Goal: Book appointment/travel/reservation

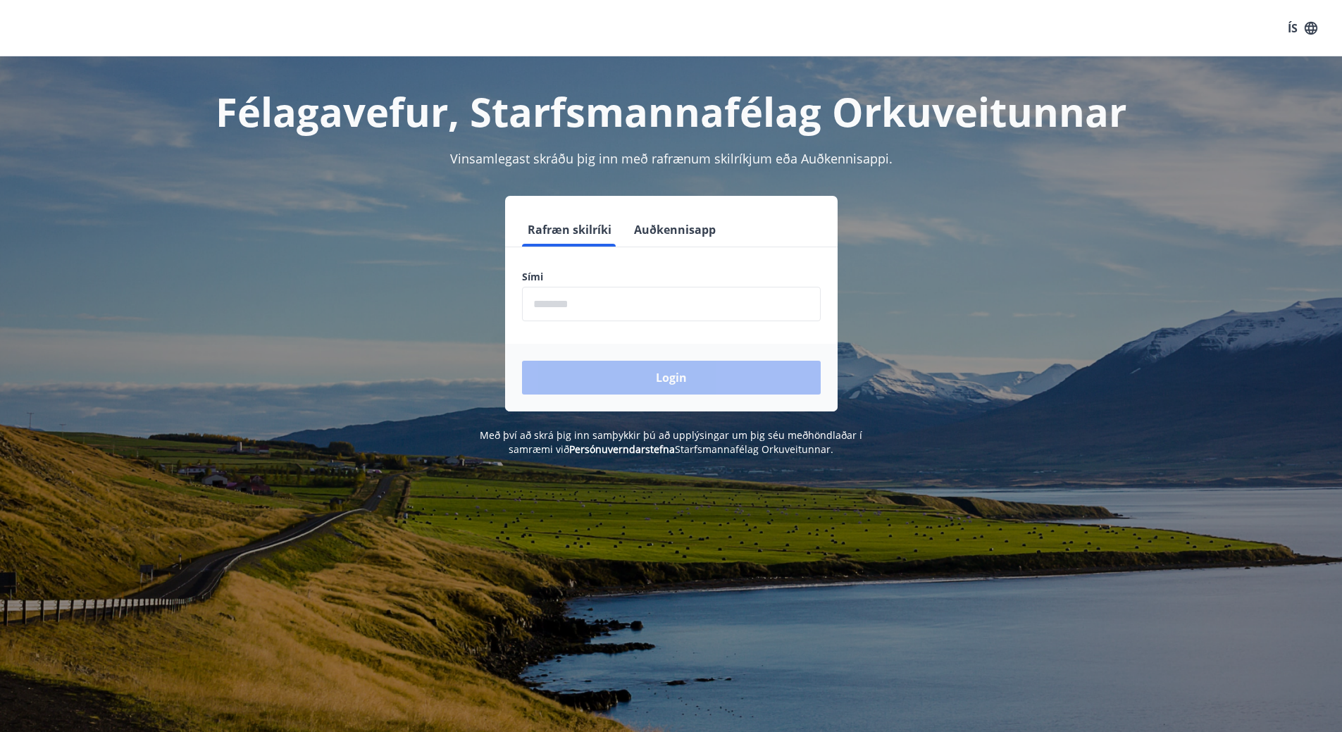
click at [631, 301] on input "phone" at bounding box center [671, 304] width 299 height 35
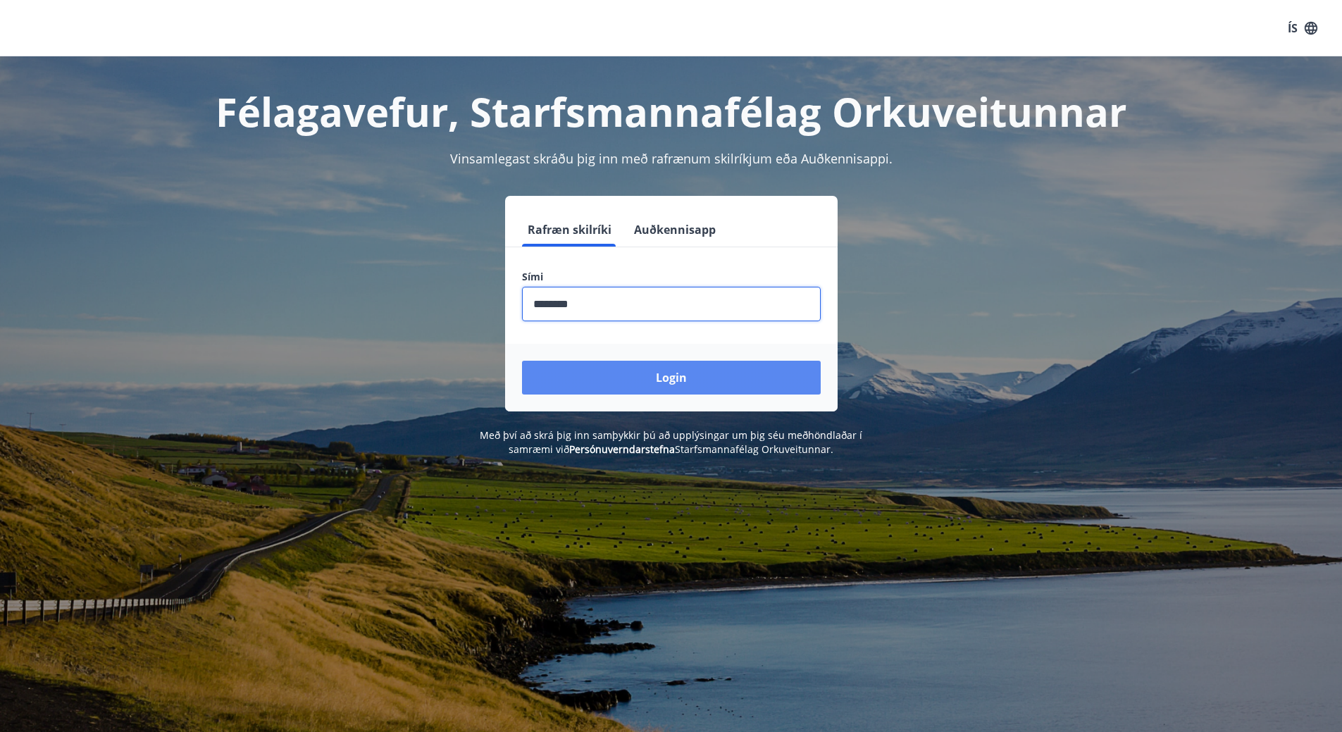
type input "********"
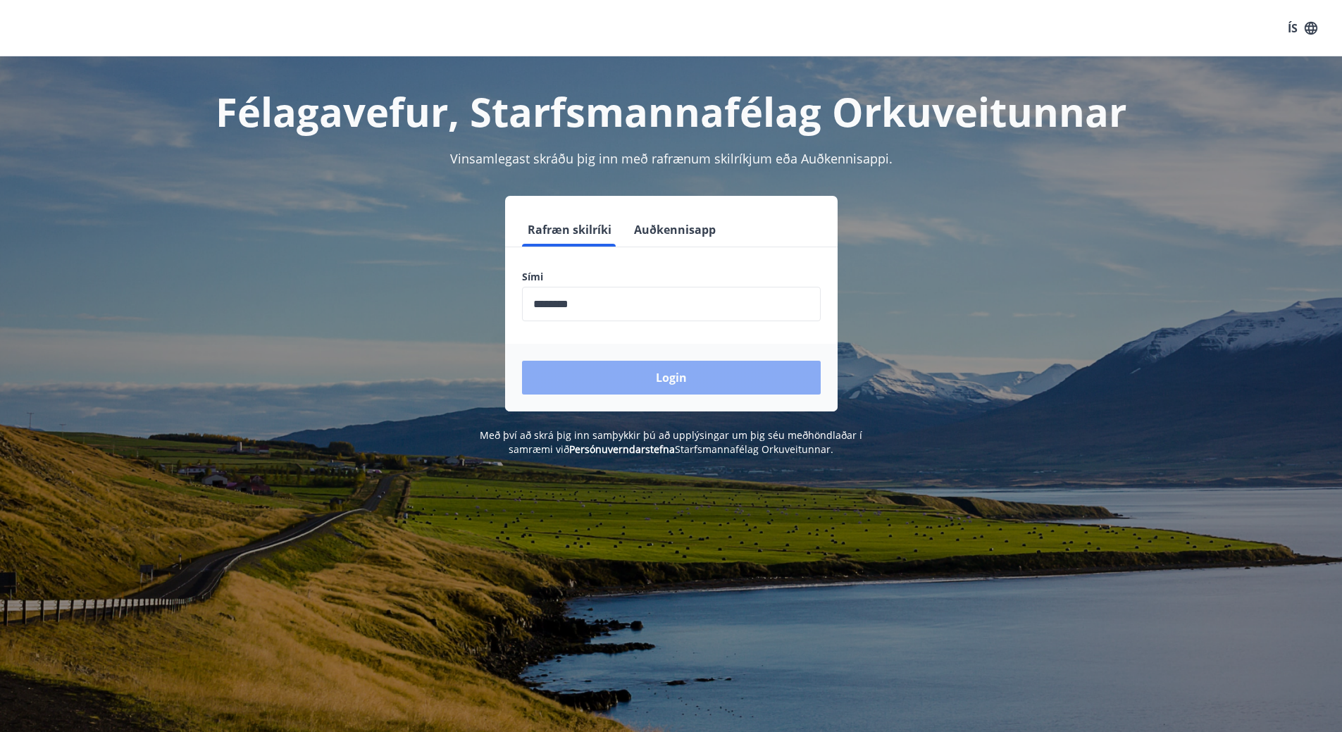
click at [744, 373] on button "Login" at bounding box center [671, 378] width 299 height 34
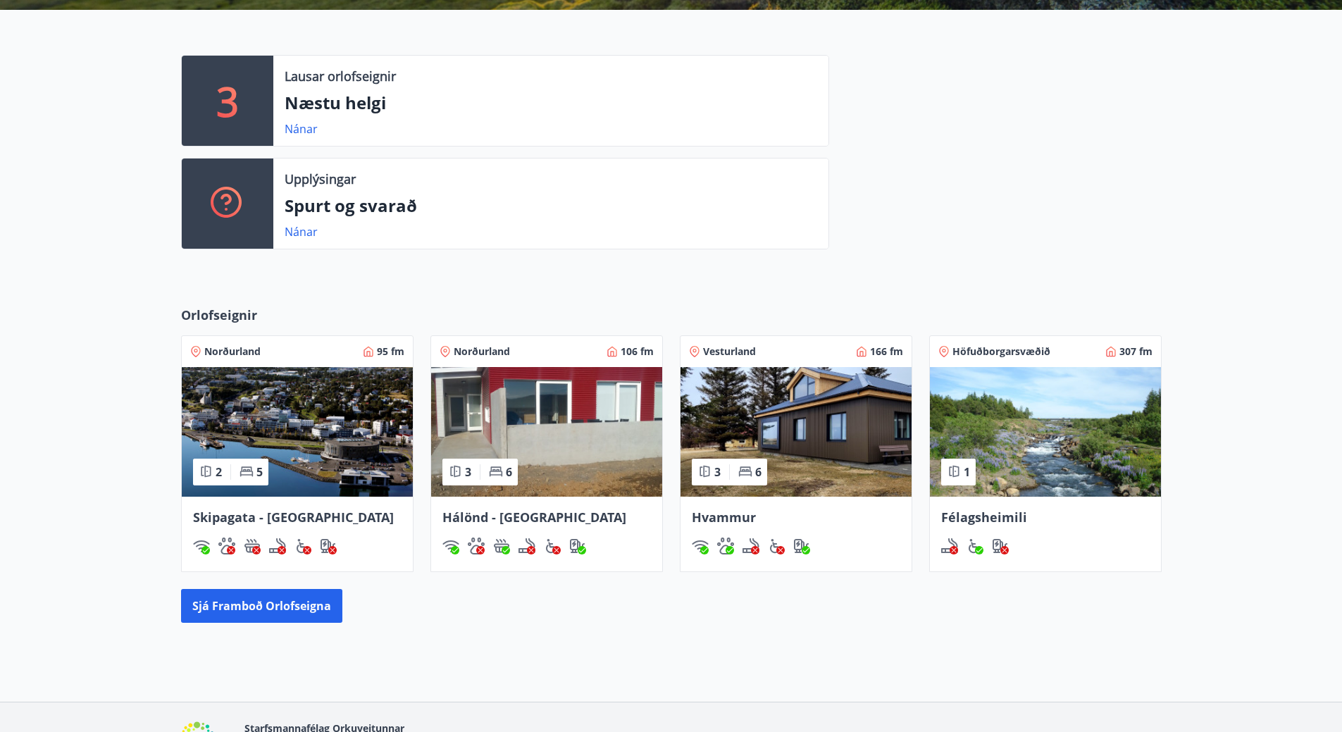
scroll to position [352, 0]
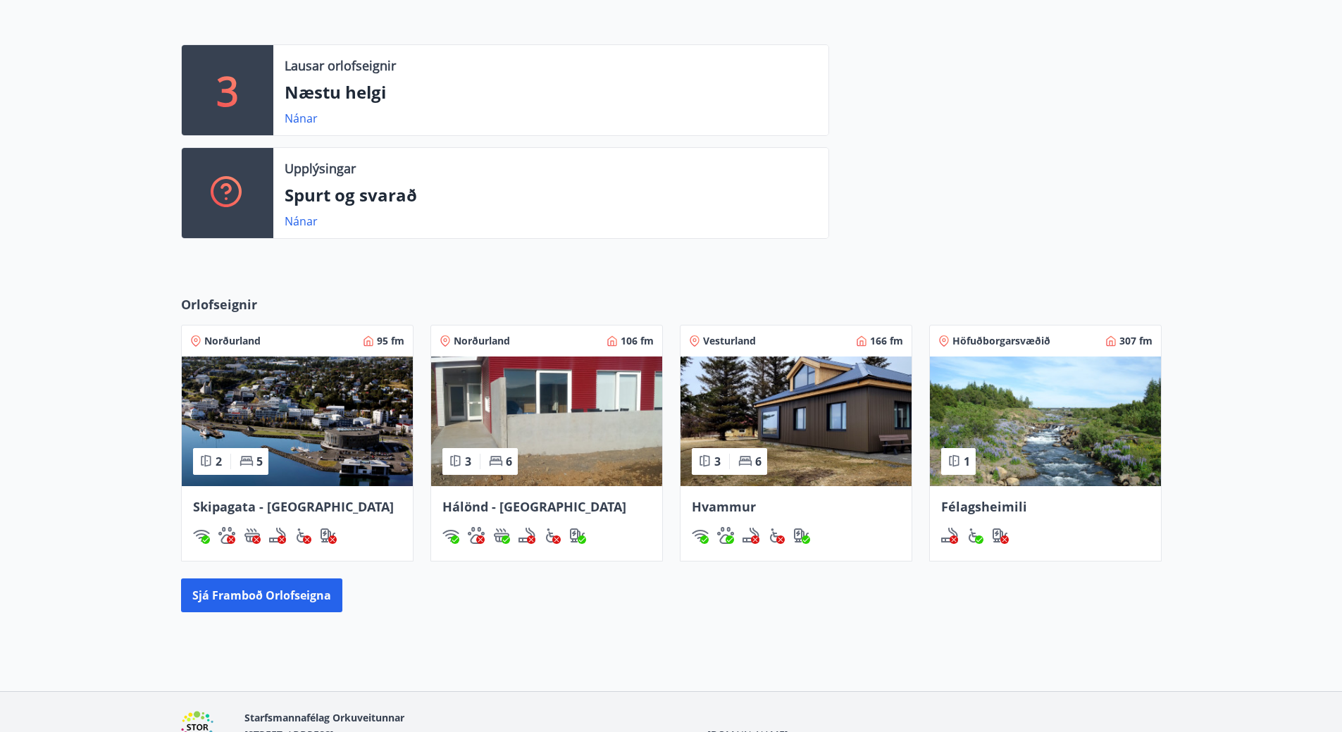
click at [832, 406] on img at bounding box center [795, 421] width 231 height 130
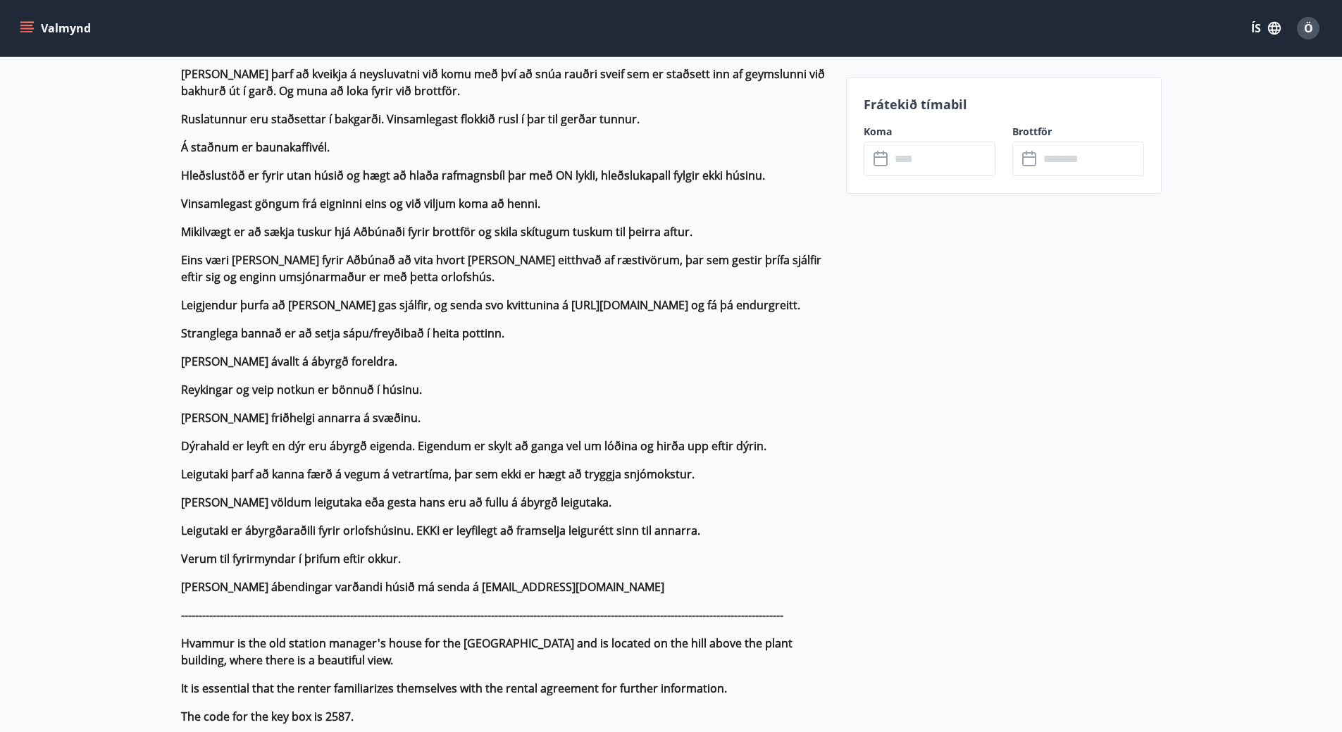
scroll to position [634, 0]
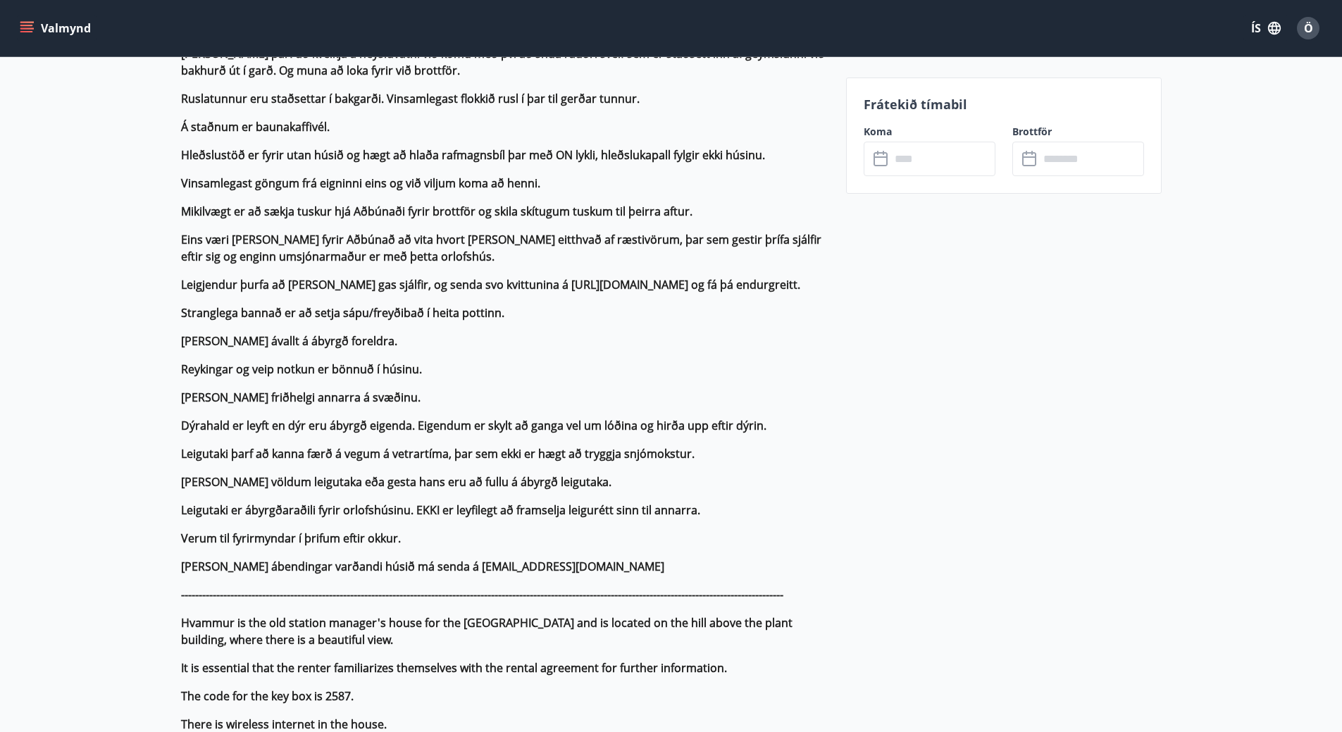
drag, startPoint x: 153, startPoint y: 175, endPoint x: 83, endPoint y: 185, distance: 70.4
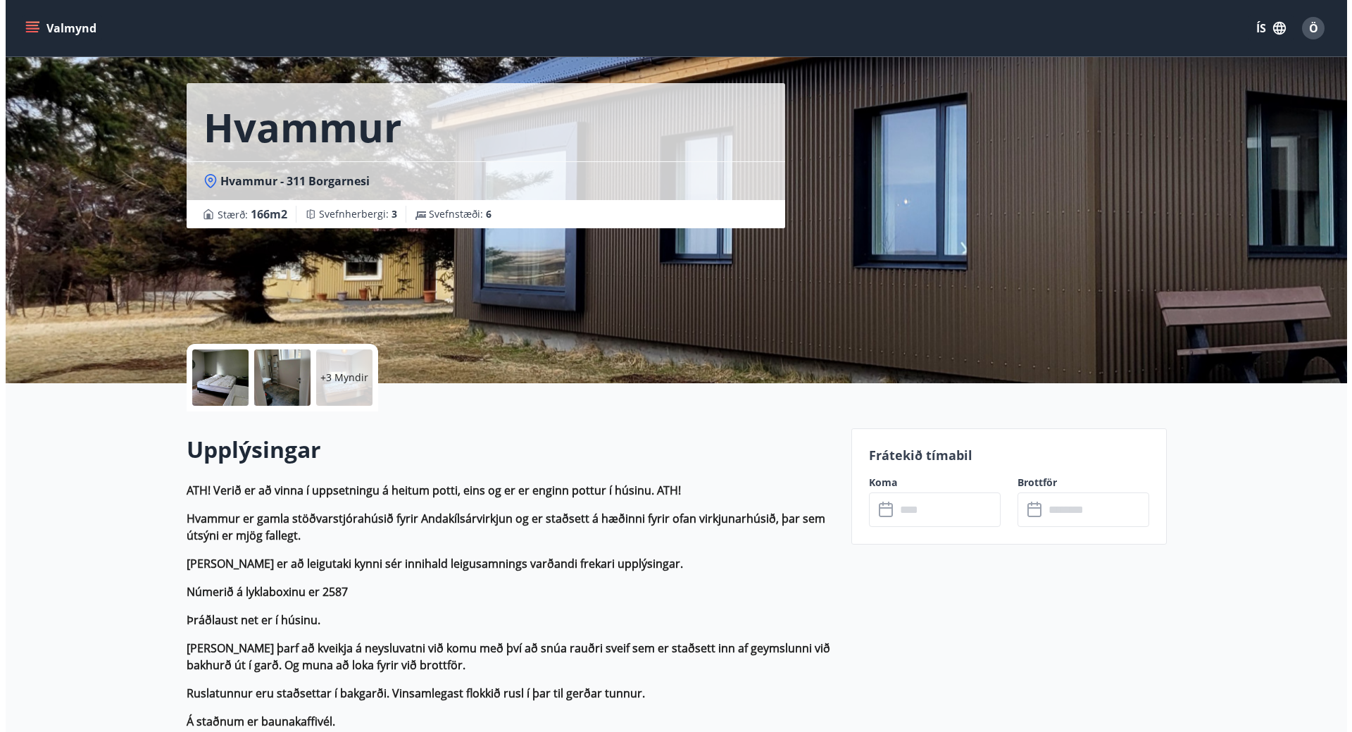
scroll to position [0, 0]
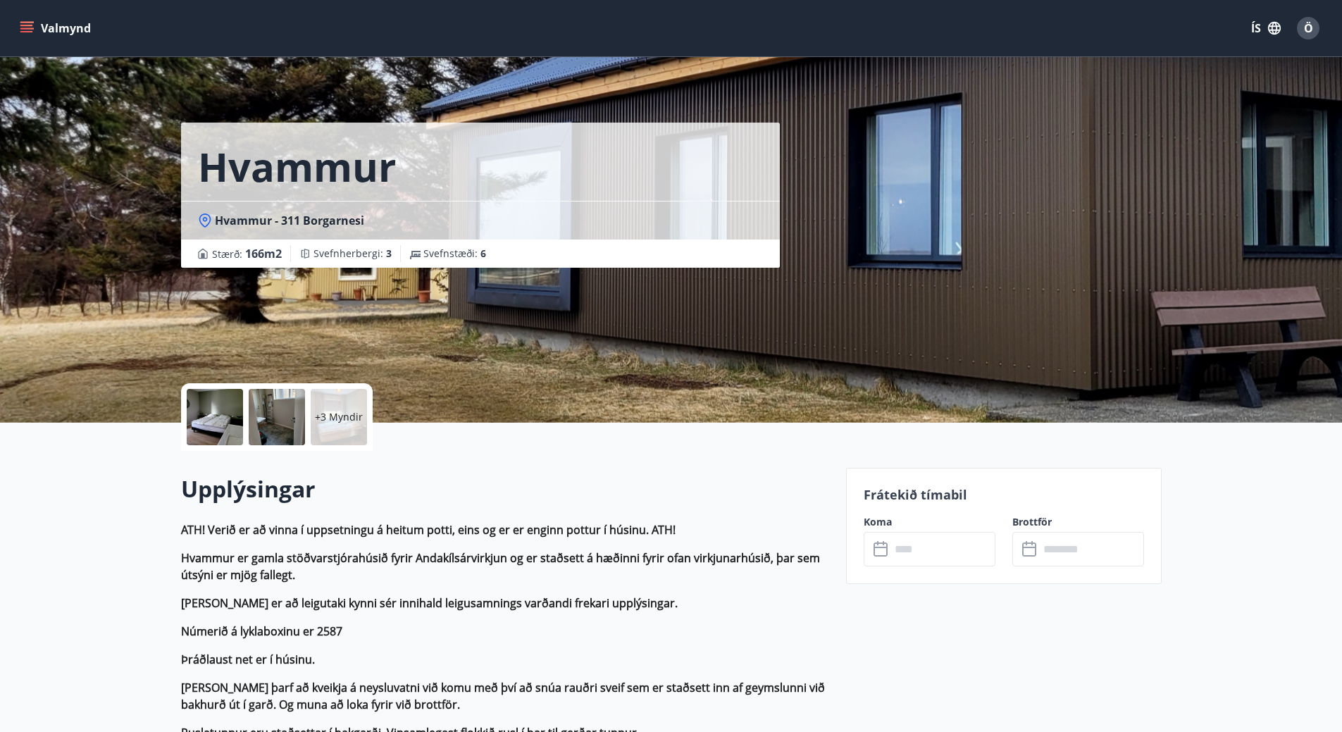
click at [335, 418] on p "+3 Myndir" at bounding box center [339, 417] width 48 height 14
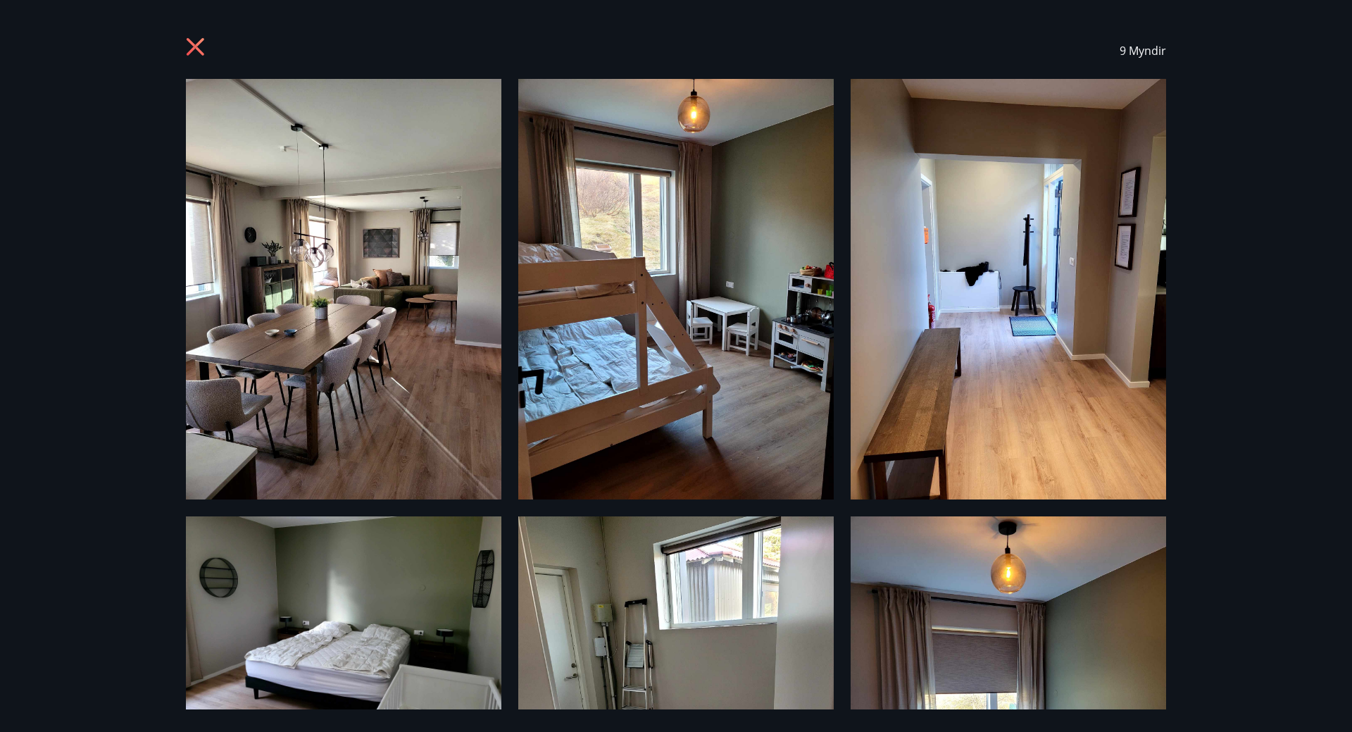
click at [195, 50] on icon at bounding box center [197, 48] width 23 height 23
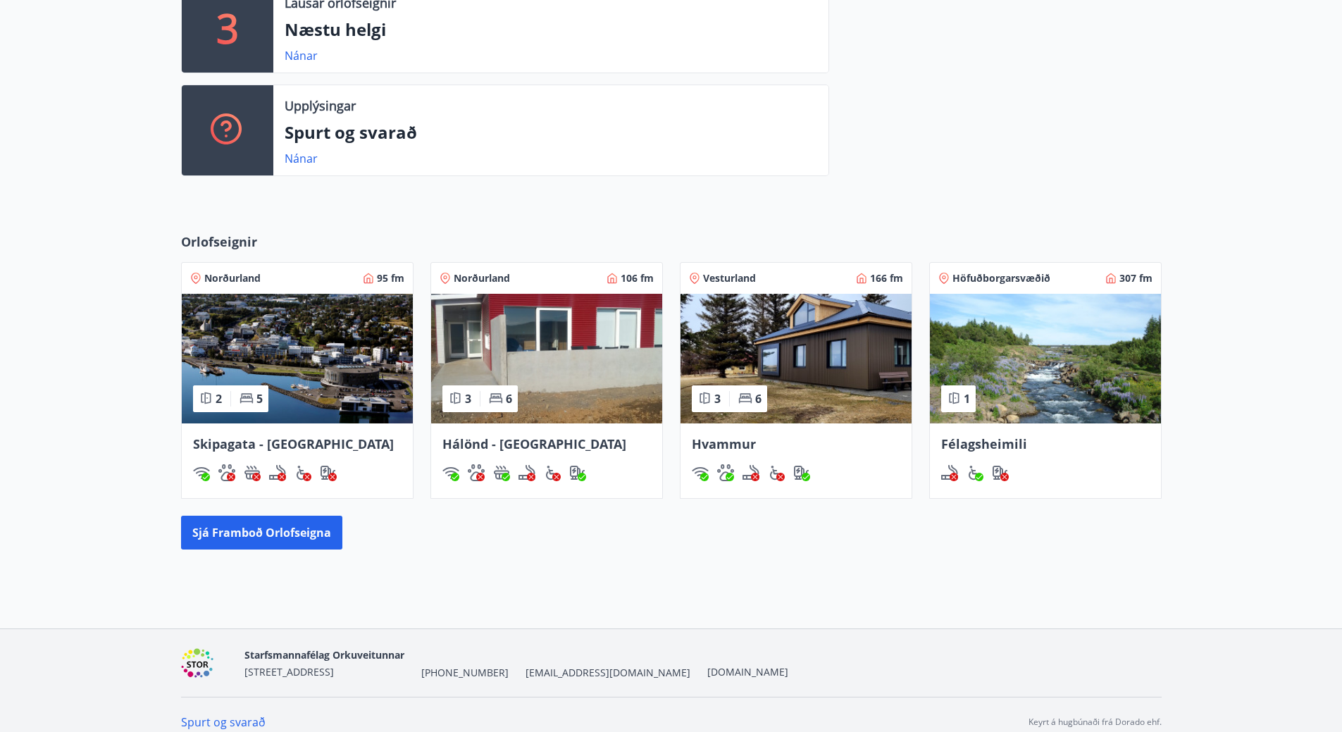
scroll to position [430, 0]
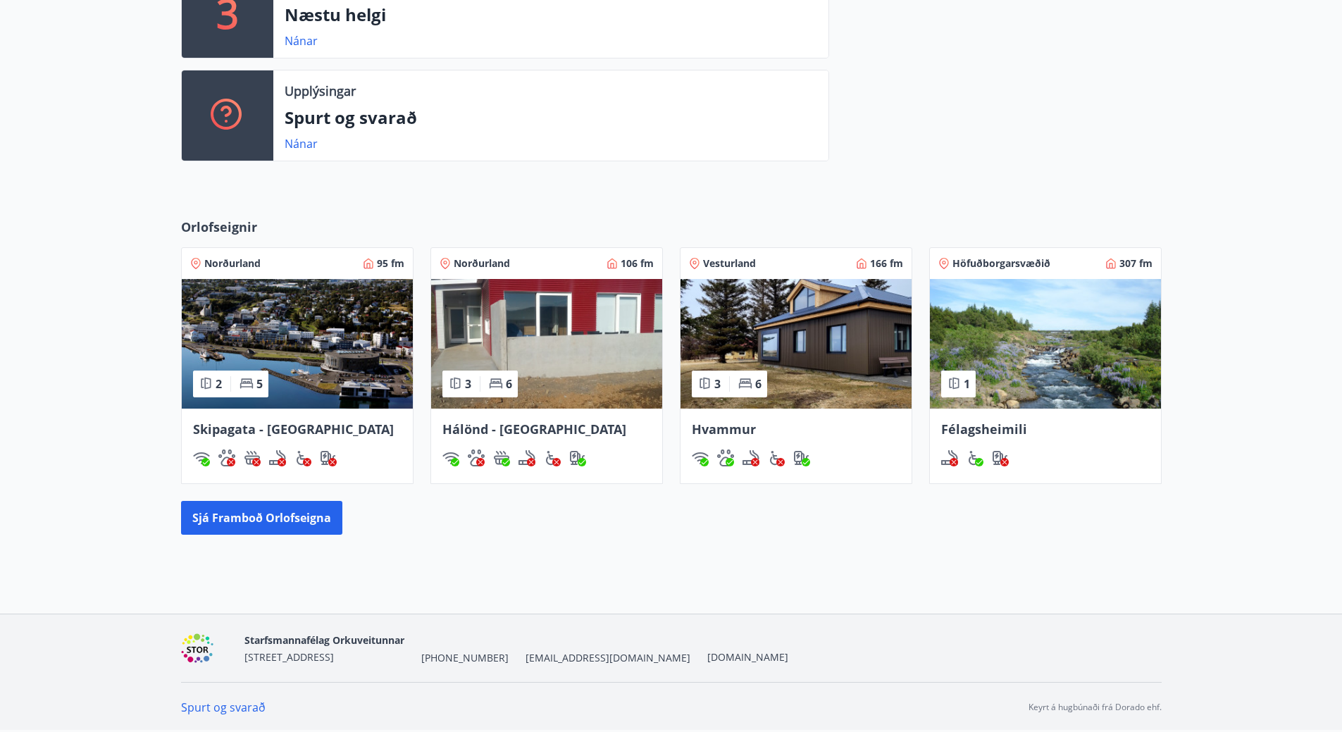
click at [357, 344] on img at bounding box center [297, 344] width 231 height 130
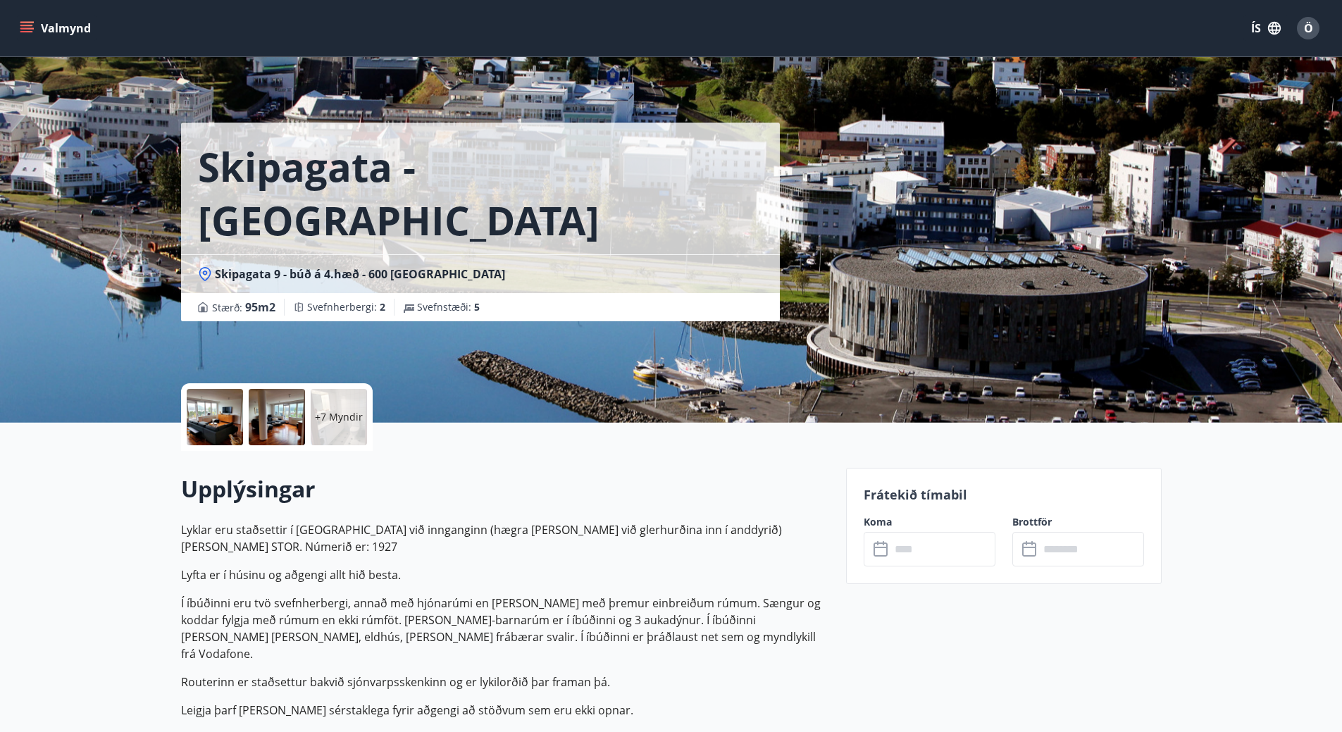
click at [346, 423] on p "+7 Myndir" at bounding box center [339, 417] width 48 height 14
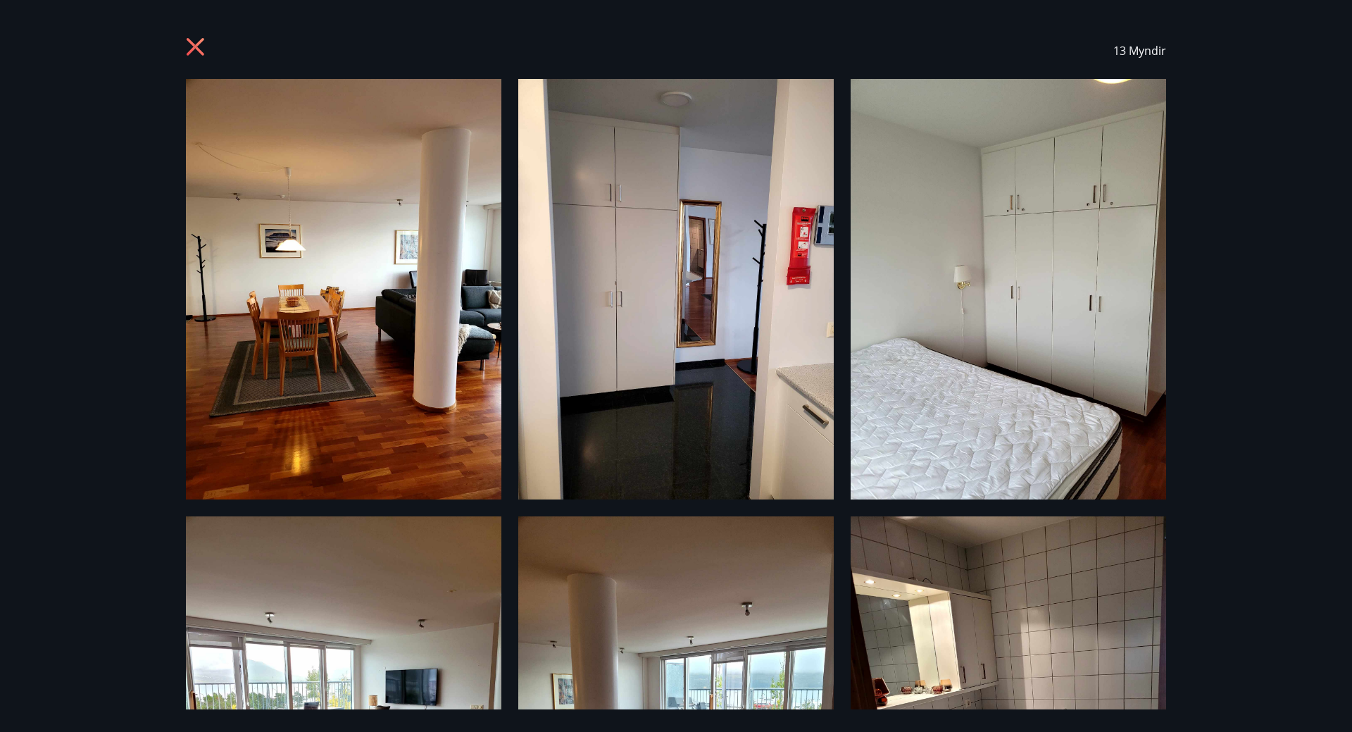
click at [200, 43] on icon at bounding box center [196, 47] width 18 height 18
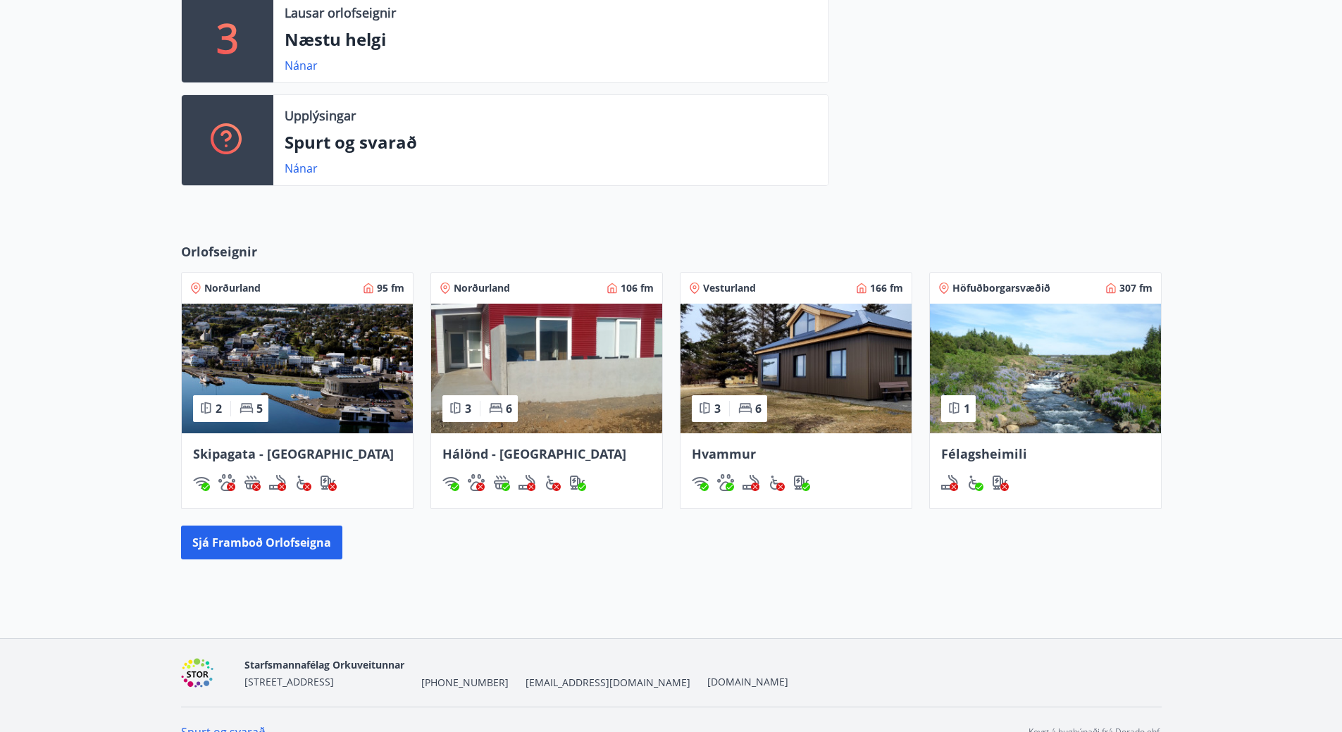
scroll to position [430, 0]
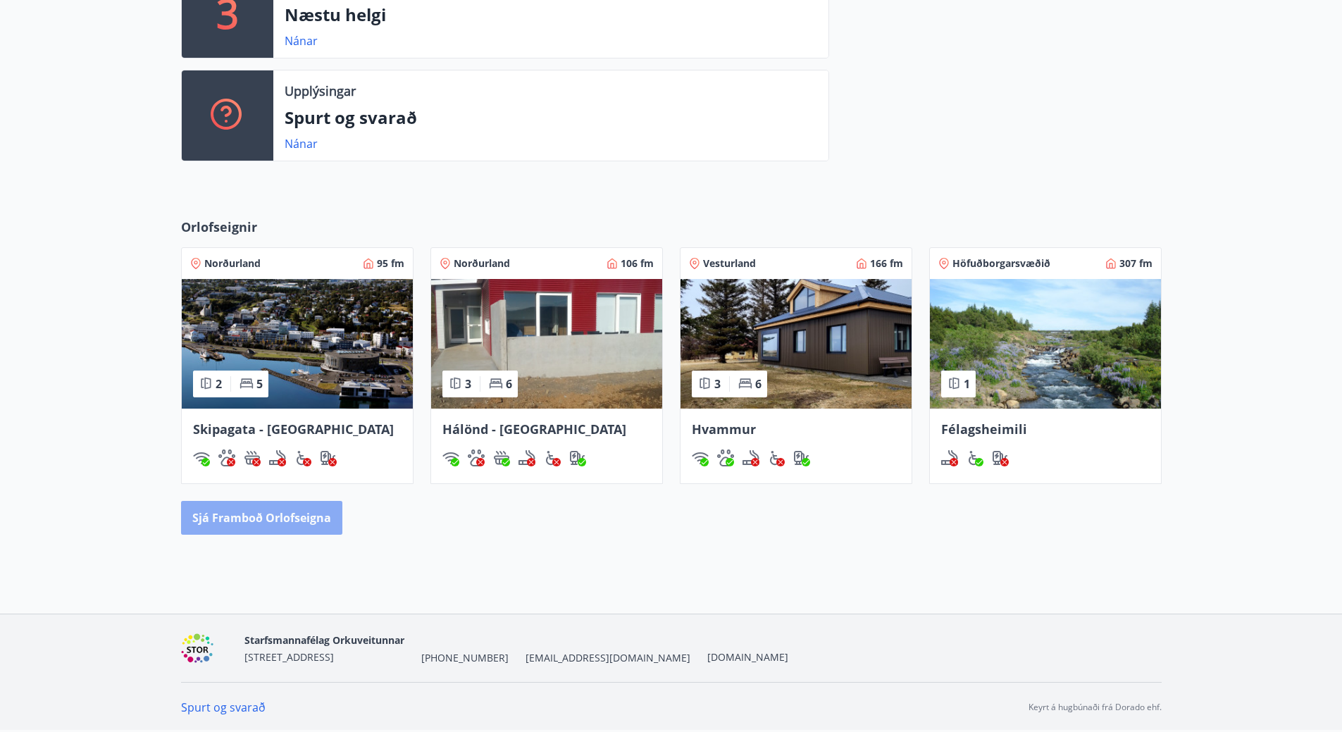
click at [283, 528] on button "Sjá framboð orlofseigna" at bounding box center [261, 518] width 161 height 34
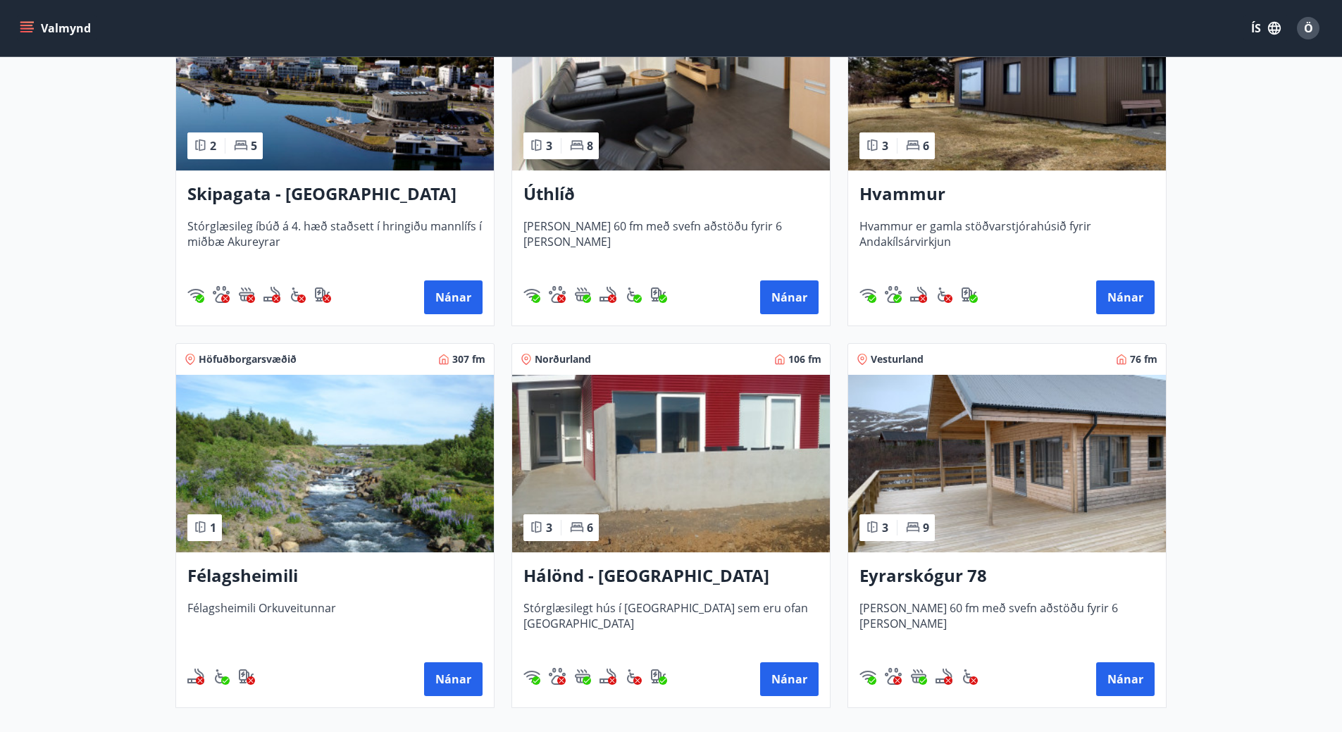
scroll to position [383, 0]
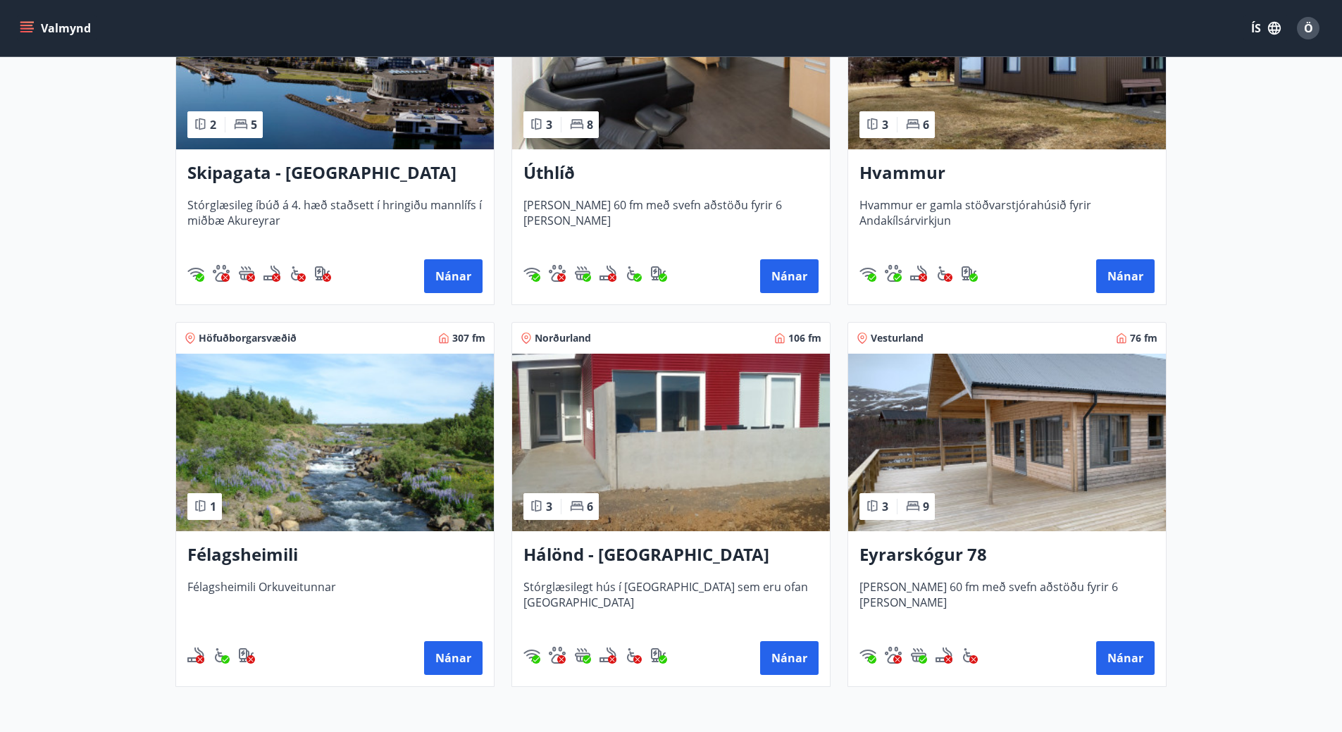
click at [1019, 425] on img at bounding box center [1007, 443] width 318 height 178
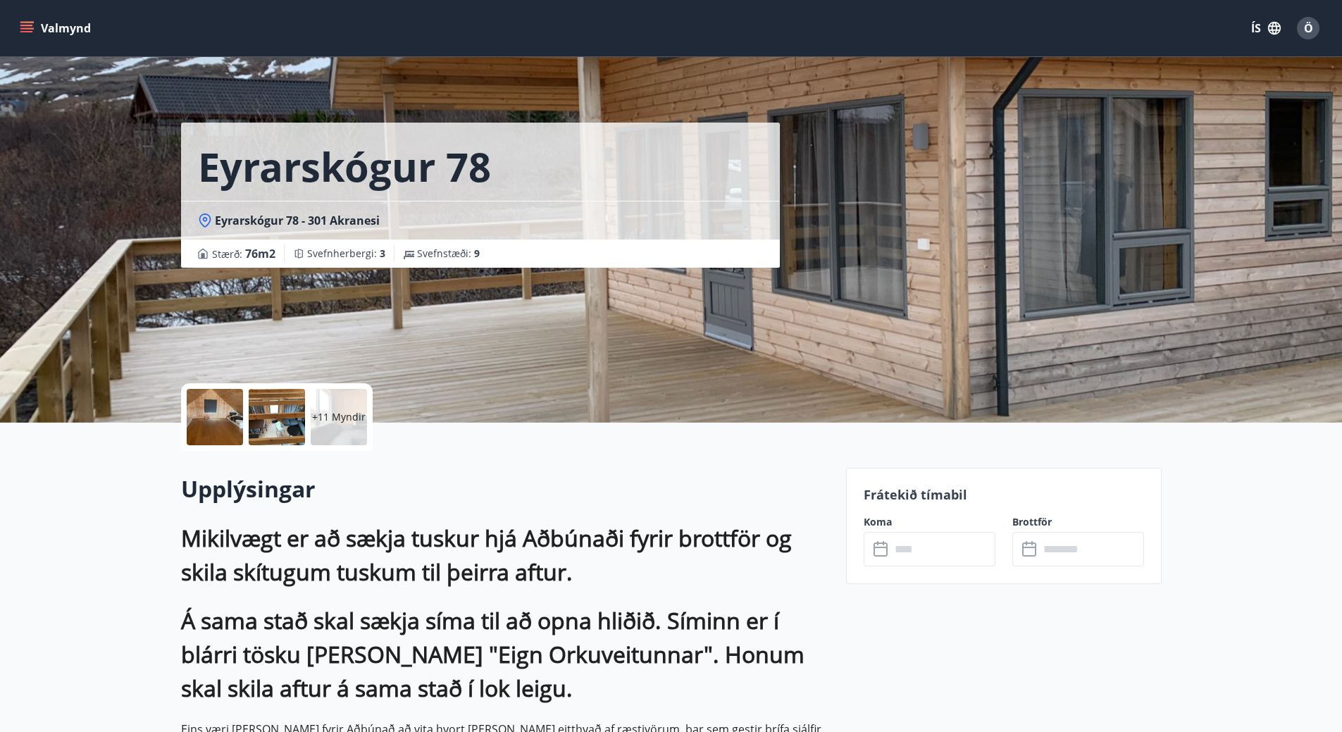
click at [349, 399] on div "+11 Myndir" at bounding box center [339, 417] width 56 height 56
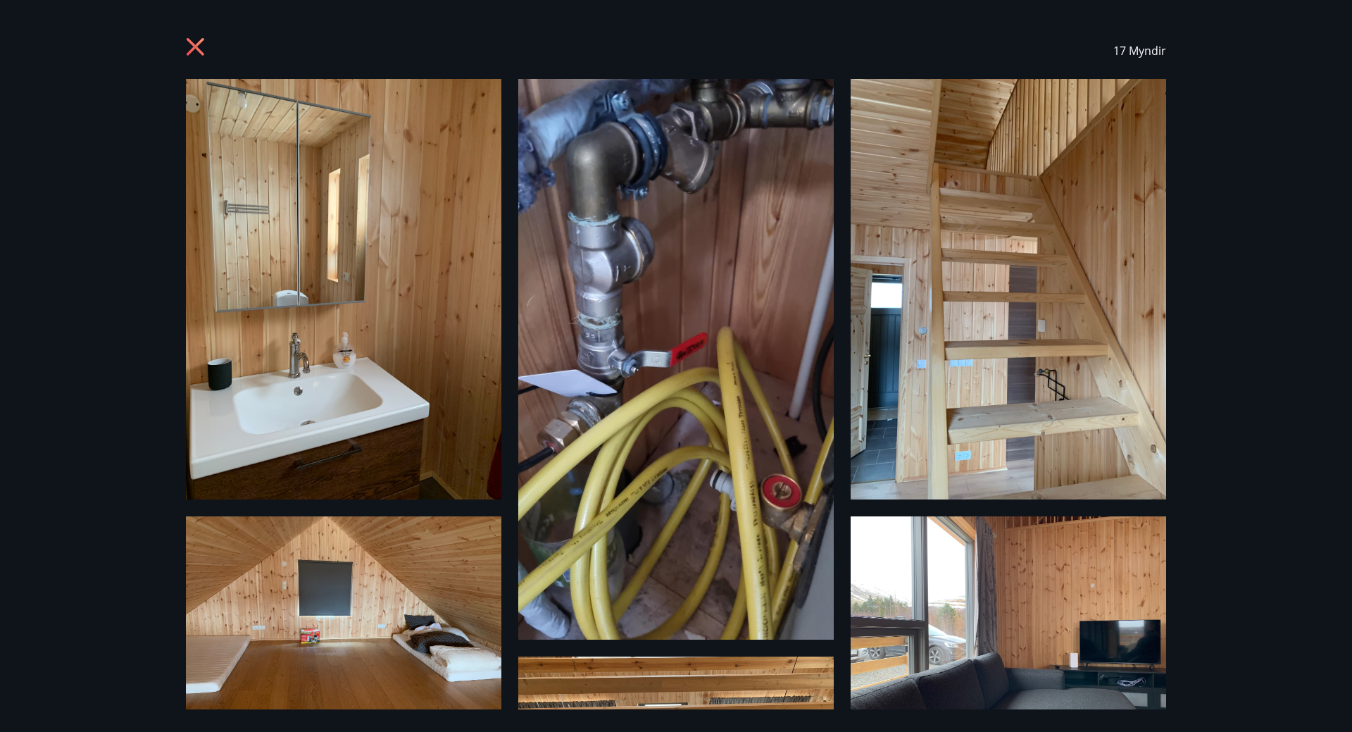
click at [196, 41] on icon at bounding box center [197, 48] width 23 height 23
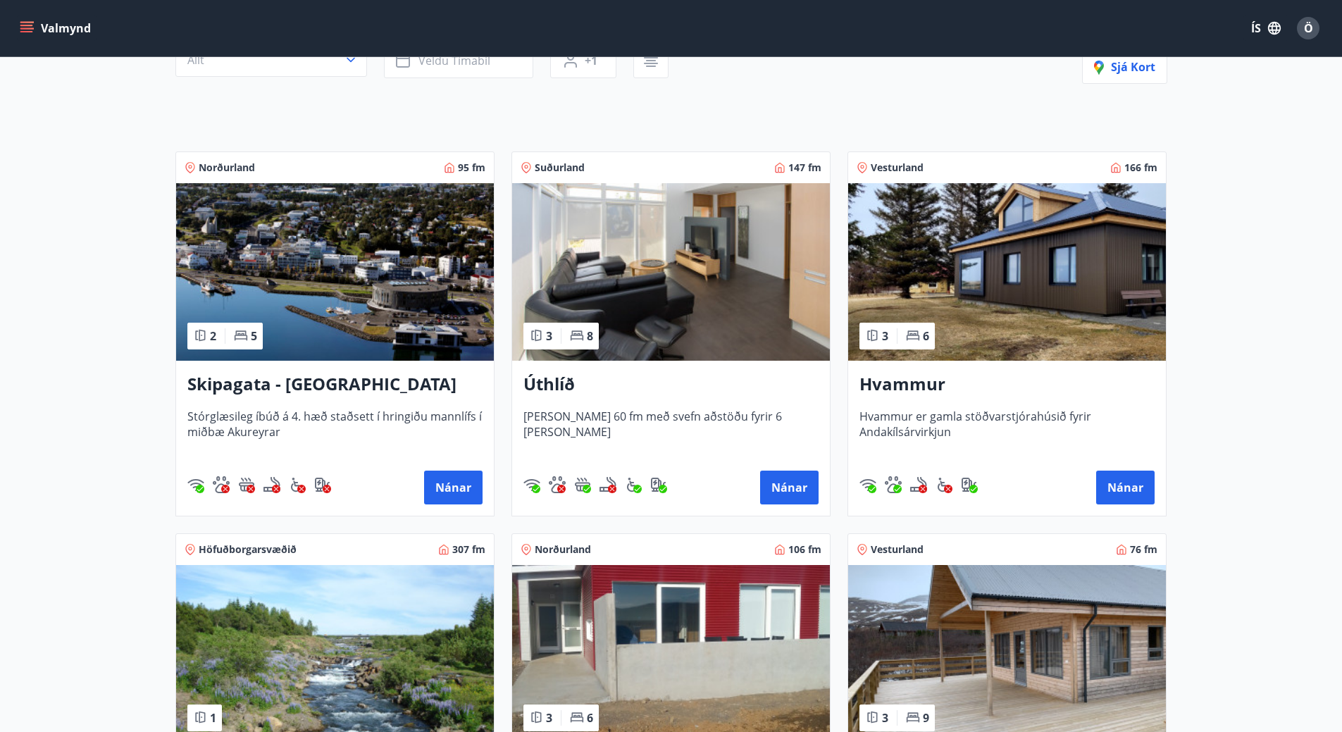
scroll to position [242, 0]
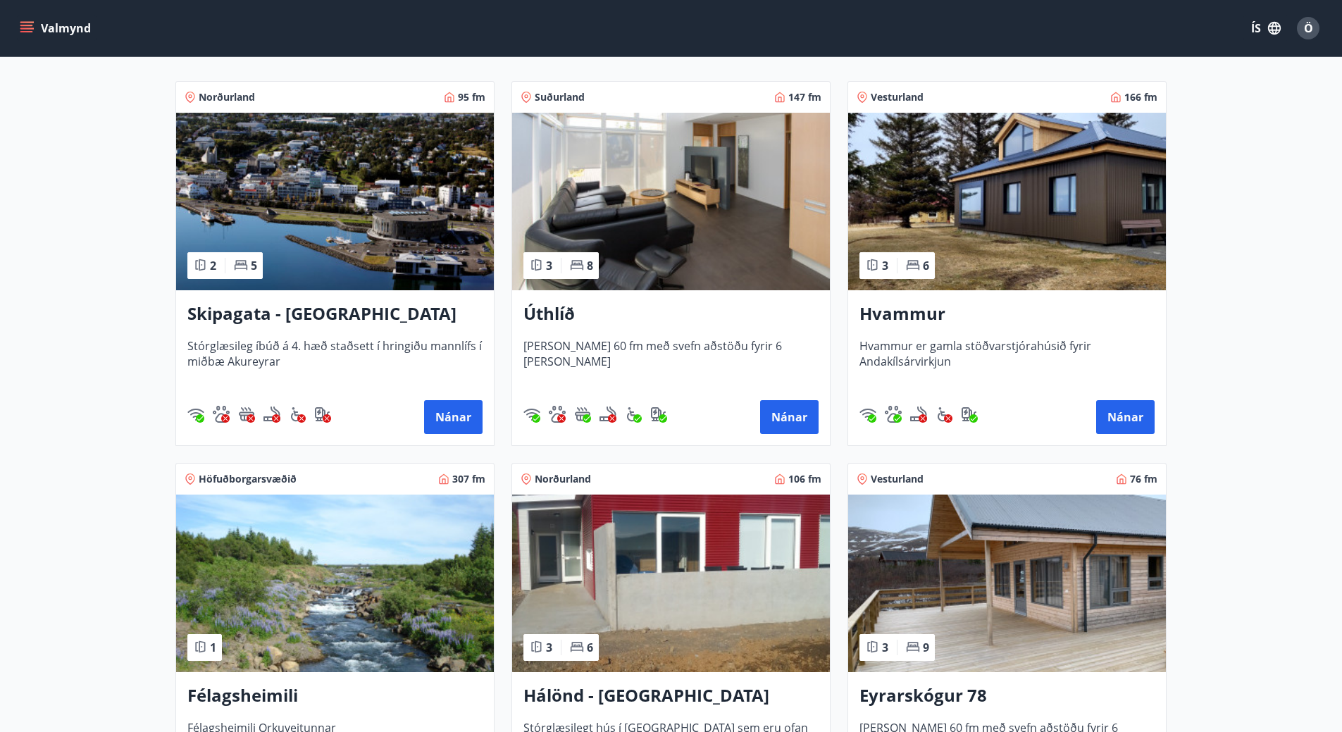
click at [716, 206] on img at bounding box center [671, 202] width 318 height 178
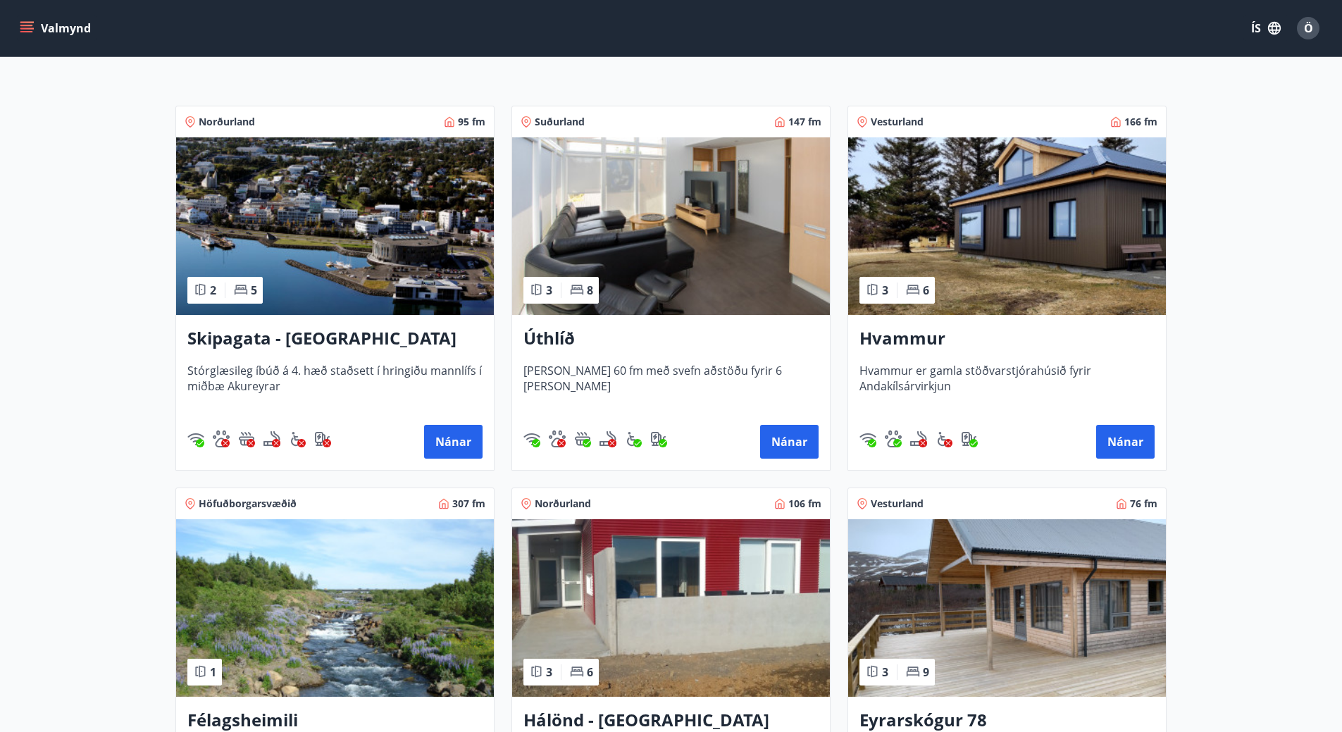
scroll to position [242, 0]
